Goal: Find specific page/section: Find specific page/section

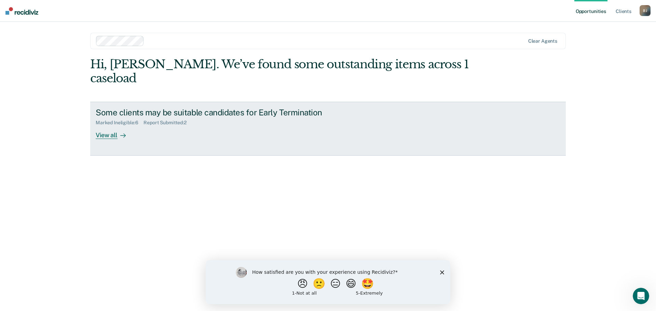
click at [109, 126] on div "View all" at bounding box center [115, 132] width 38 height 13
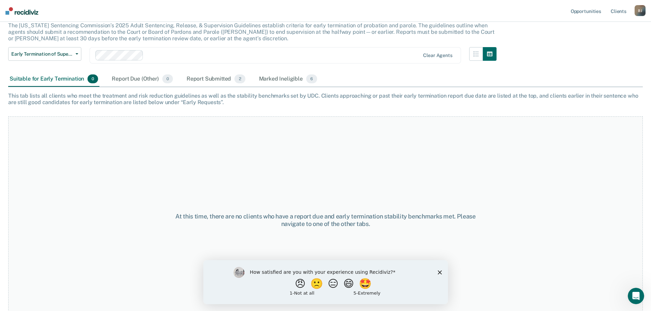
scroll to position [57, 0]
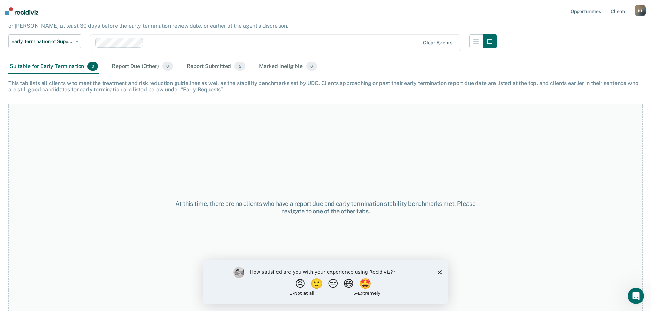
click at [438, 274] on polygon "Close survey" at bounding box center [439, 272] width 4 height 4
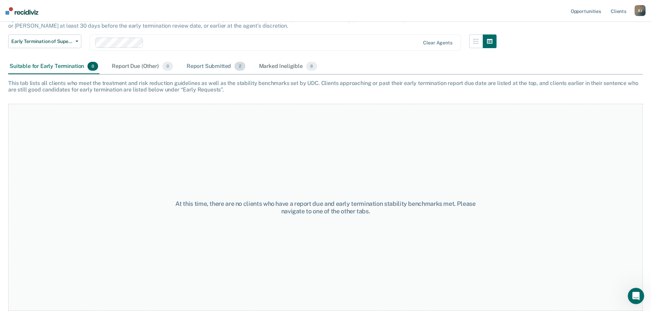
click at [207, 67] on div "Report Submitted 2" at bounding box center [216, 66] width 62 height 15
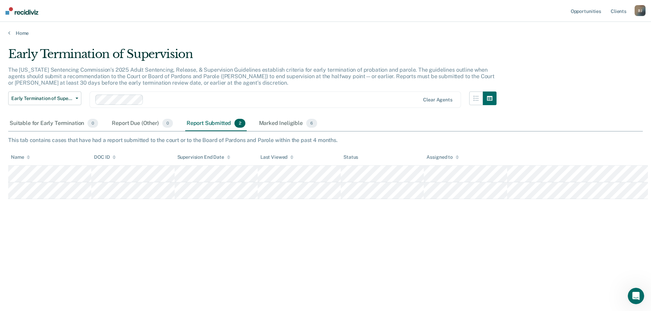
scroll to position [0, 0]
click at [268, 121] on div "Marked Ineligible 6" at bounding box center [288, 123] width 61 height 15
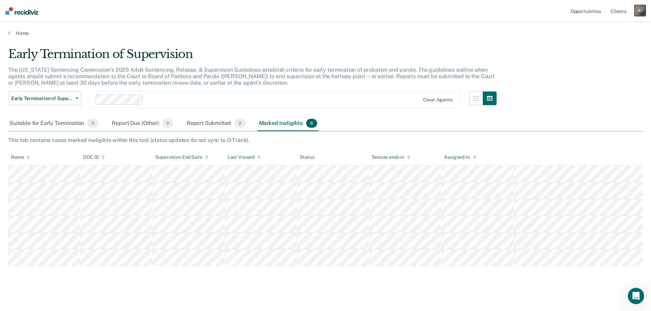
click at [639, 11] on div "[PERSON_NAME]" at bounding box center [639, 10] width 11 height 11
click at [593, 45] on link "Log Out" at bounding box center [612, 45] width 55 height 6
